Goal: Answer question/provide support

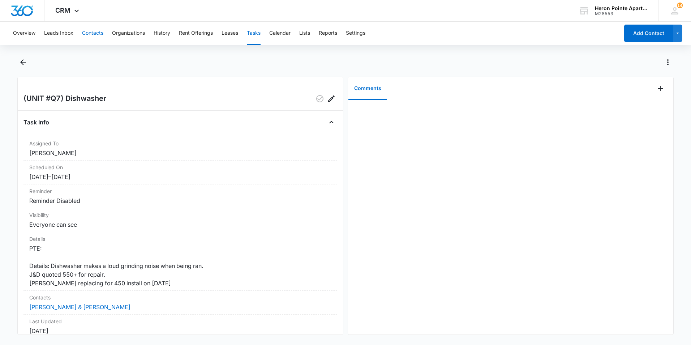
click at [92, 31] on button "Contacts" at bounding box center [92, 33] width 21 height 23
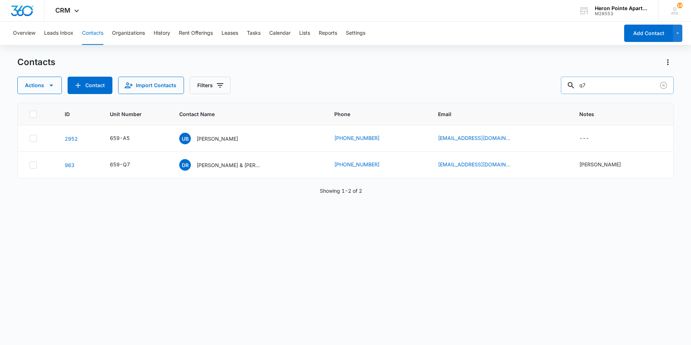
click at [621, 89] on input "q7" at bounding box center [617, 85] width 113 height 17
type input "q"
type input "A6"
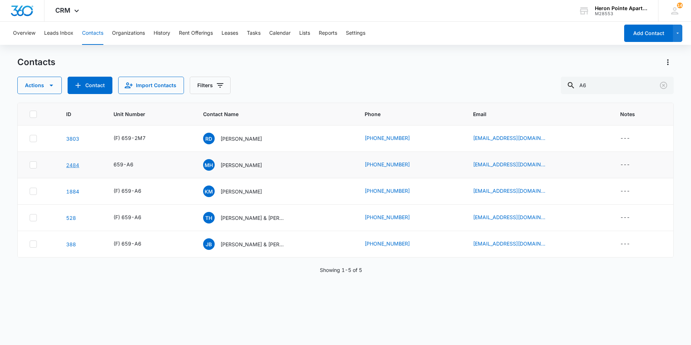
click at [67, 165] on link "2484" at bounding box center [72, 165] width 13 height 6
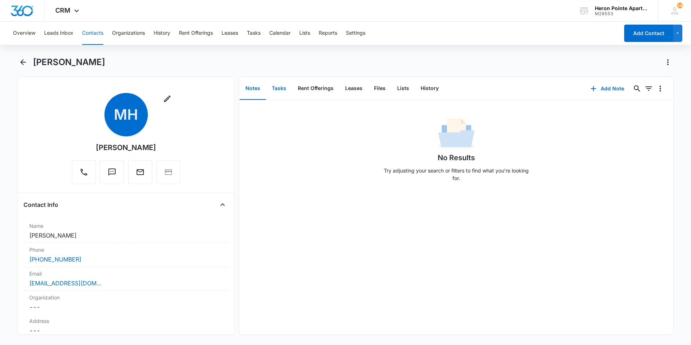
click at [277, 92] on button "Tasks" at bounding box center [279, 88] width 26 height 22
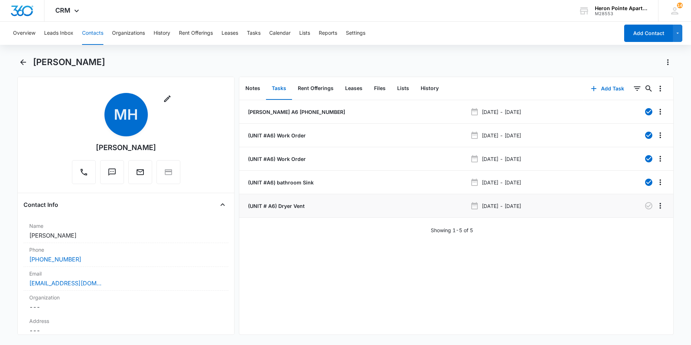
click at [293, 203] on p "(UNIT # A6) Dryer Vent" at bounding box center [276, 206] width 58 height 8
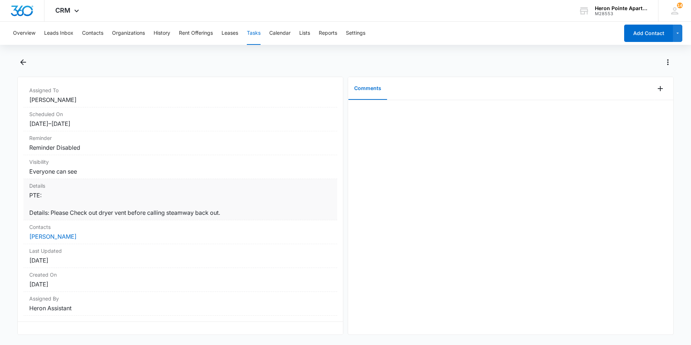
scroll to position [69, 0]
click at [658, 89] on icon "Add Comment" at bounding box center [660, 88] width 5 height 5
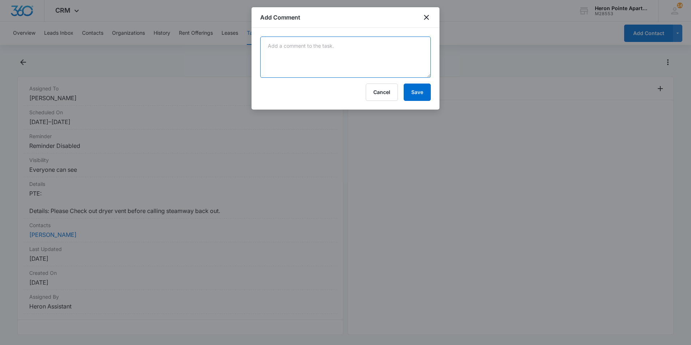
click at [313, 45] on textarea at bounding box center [345, 57] width 171 height 41
drag, startPoint x: 322, startPoint y: 56, endPoint x: 253, endPoint y: 42, distance: 70.2
click at [253, 44] on div "[PERSON_NAME] roofing called. Will be out sometime this week or next to correct…" at bounding box center [346, 69] width 188 height 82
type textarea "[PERSON_NAME] roofing called. Will be out sometime this week or next to correct…"
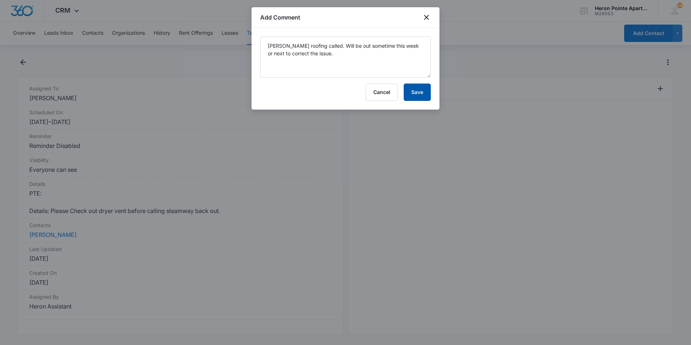
click at [420, 91] on button "Save" at bounding box center [417, 92] width 27 height 17
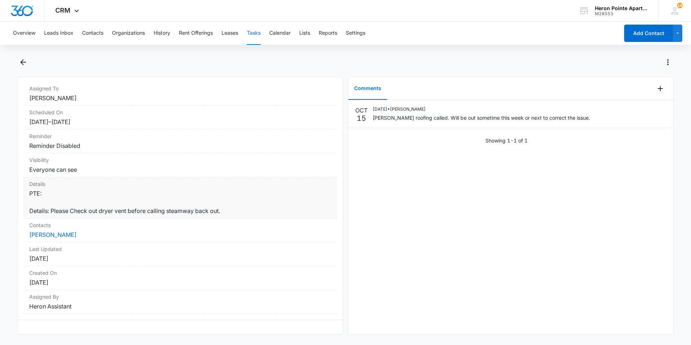
click at [293, 180] on dt "Details" at bounding box center [180, 184] width 302 height 8
click at [300, 189] on dd "PTE: Details: Please Check out dryer vent before calling steamway back out." at bounding box center [180, 202] width 302 height 26
click at [218, 196] on dd "PTE: Details: Please Check out dryer vent before calling steamway back out." at bounding box center [180, 202] width 302 height 26
click at [204, 197] on dd "PTE: Details: Please Check out dryer vent before calling steamway back out." at bounding box center [180, 202] width 302 height 26
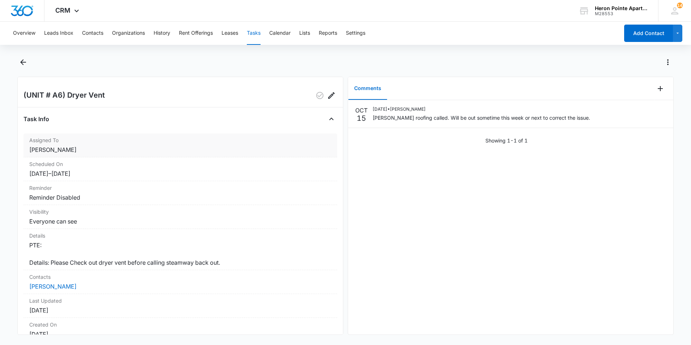
scroll to position [0, 0]
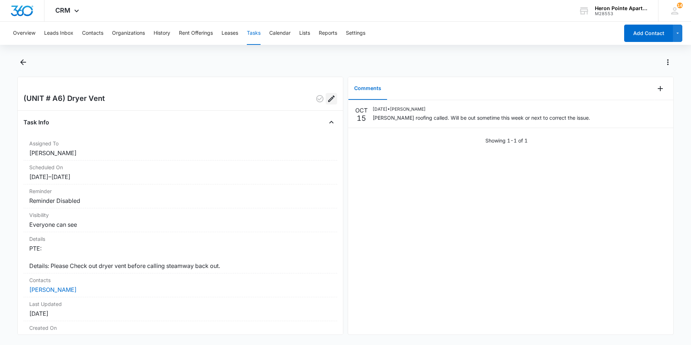
click at [327, 97] on icon "Edit" at bounding box center [331, 98] width 9 height 9
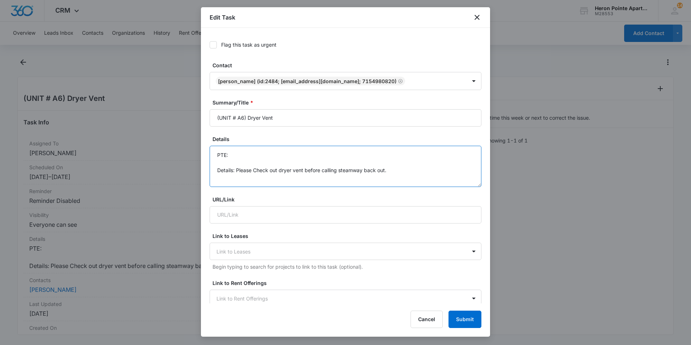
click at [402, 168] on textarea "PTE: Details: Please Check out dryer vent before calling steamway back out." at bounding box center [346, 166] width 272 height 41
paste textarea "[PERSON_NAME] roofing called. Will be out sometime this week or next to correct…"
click at [277, 178] on textarea "PTE: Details: Please Check out dryer vent before calling steamway back out. **[…" at bounding box center [346, 166] width 272 height 41
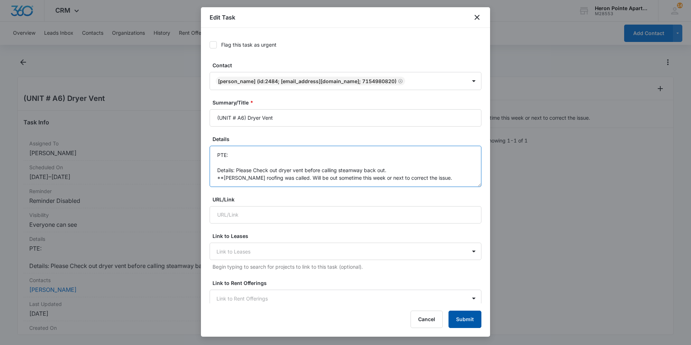
type textarea "PTE: Details: Please Check out dryer vent before calling steamway back out. **[…"
click at [472, 317] on button "Submit" at bounding box center [465, 319] width 33 height 17
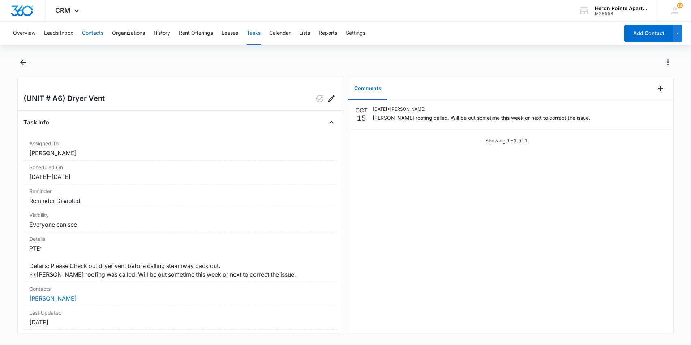
click at [94, 37] on button "Contacts" at bounding box center [92, 33] width 21 height 23
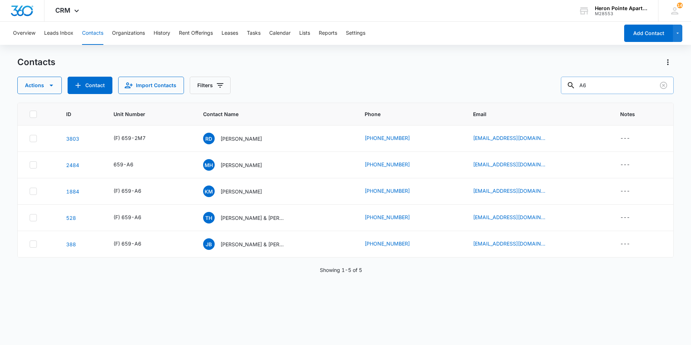
click at [599, 88] on input "A6" at bounding box center [617, 85] width 113 height 17
drag, startPoint x: 601, startPoint y: 88, endPoint x: 511, endPoint y: 86, distance: 90.4
click at [510, 87] on div "Actions Contact Import Contacts Filters A6" at bounding box center [345, 85] width 657 height 17
type input "D4"
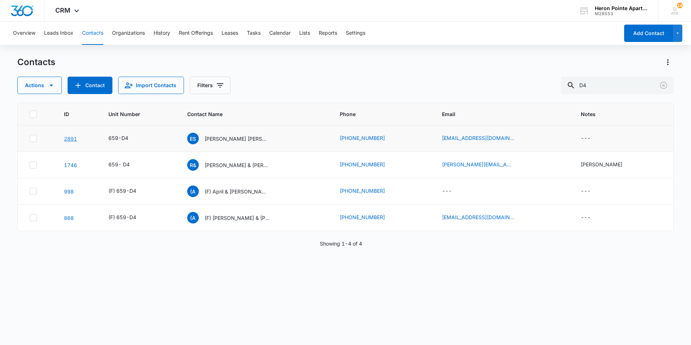
click at [67, 140] on link "2891" at bounding box center [70, 139] width 13 height 6
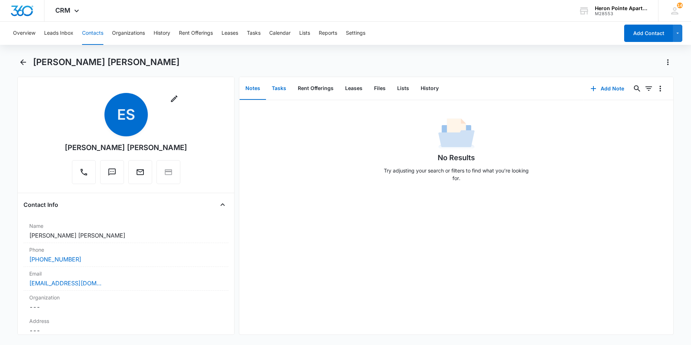
click at [279, 91] on button "Tasks" at bounding box center [279, 88] width 26 height 22
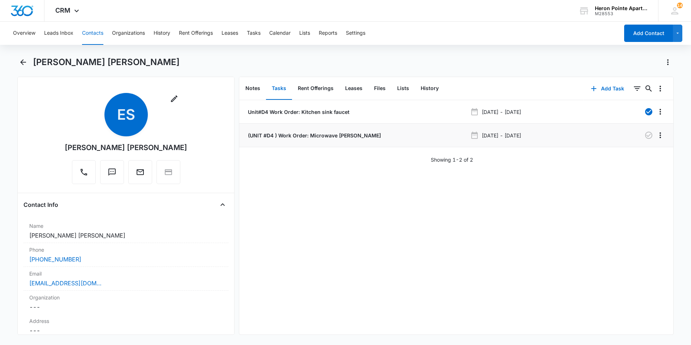
click at [386, 136] on div "(UNIT #D4 ) Work Order: Microwave [PERSON_NAME]" at bounding box center [357, 136] width 221 height 8
click at [270, 137] on p "(UNIT #D4 ) Work Order: Microwave [PERSON_NAME]" at bounding box center [314, 136] width 134 height 8
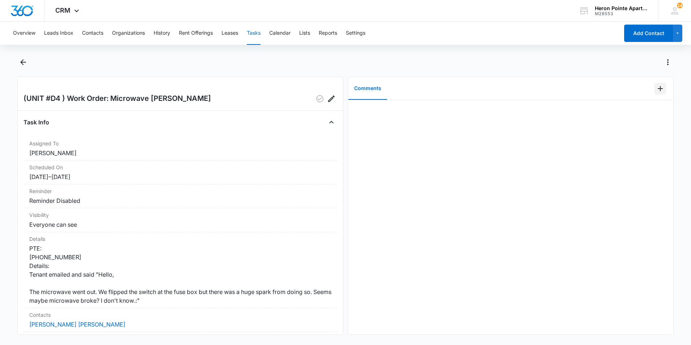
click at [656, 91] on icon "Add Comment" at bounding box center [660, 88] width 9 height 9
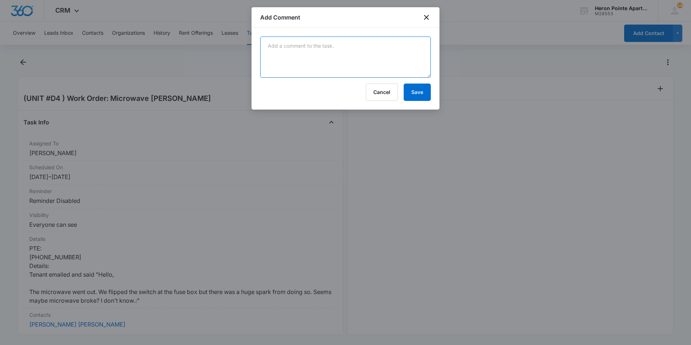
click at [334, 57] on textarea at bounding box center [345, 57] width 171 height 41
drag, startPoint x: 358, startPoint y: 47, endPoint x: 243, endPoint y: 48, distance: 114.6
click at [243, 48] on body "CRM Apps Reputation Websites Forms CRM Email Social Shop Payments POS Content A…" at bounding box center [345, 172] width 691 height 345
type textarea "New Microwave install [DATE]"
click at [432, 94] on div "New Microwave install [DATE] Cancel Save" at bounding box center [346, 69] width 188 height 82
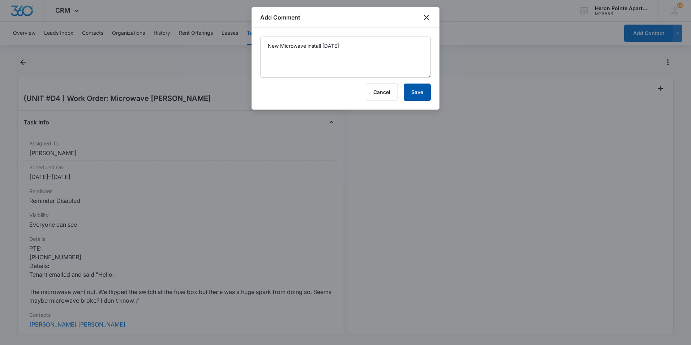
click at [415, 95] on button "Save" at bounding box center [417, 92] width 27 height 17
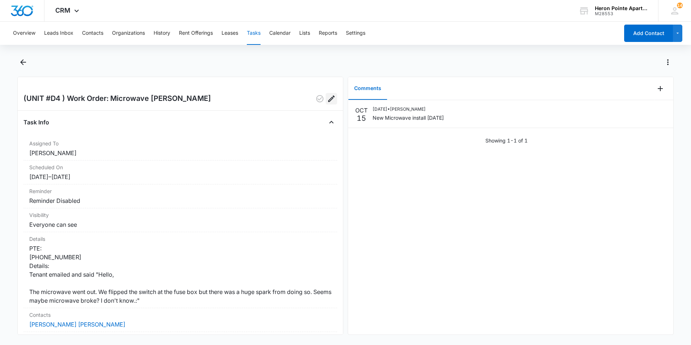
click at [328, 100] on icon "Edit" at bounding box center [331, 98] width 7 height 7
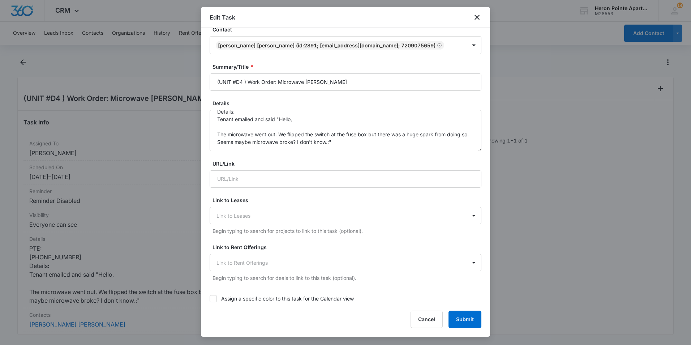
scroll to position [36, 0]
click at [353, 137] on textarea "PTE: [PHONE_NUMBER] Details: Tenant emailed and said "Hello, The microwave went…" at bounding box center [346, 130] width 272 height 41
paste textarea "New Microwave install [DATE]"
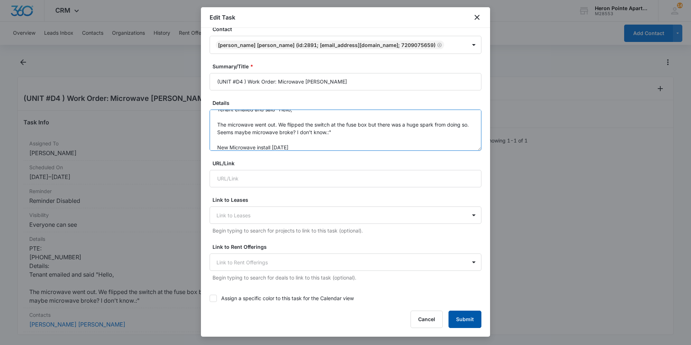
type textarea "PTE: [PHONE_NUMBER] Details: Tenant emailed and said "Hello, The microwave went…"
click at [476, 315] on button "Submit" at bounding box center [465, 319] width 33 height 17
